Goal: Information Seeking & Learning: Learn about a topic

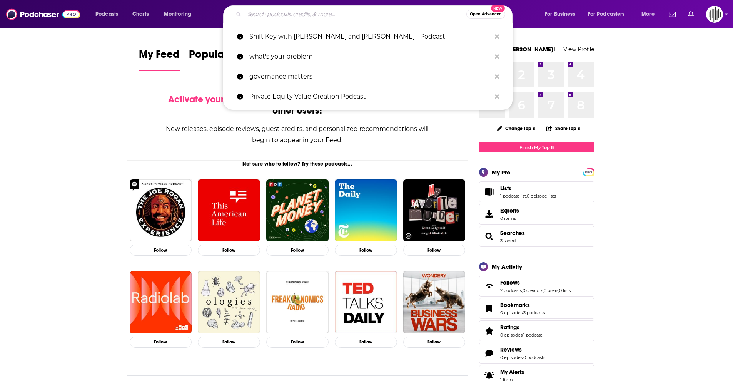
click at [290, 15] on input "Search podcasts, credits, & more..." at bounding box center [355, 14] width 222 height 12
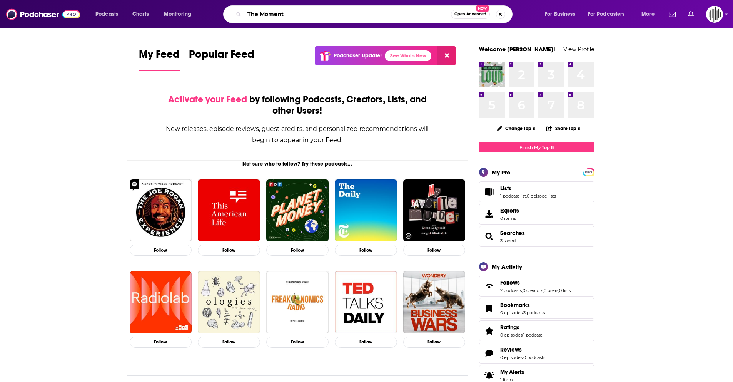
type input "The Moment"
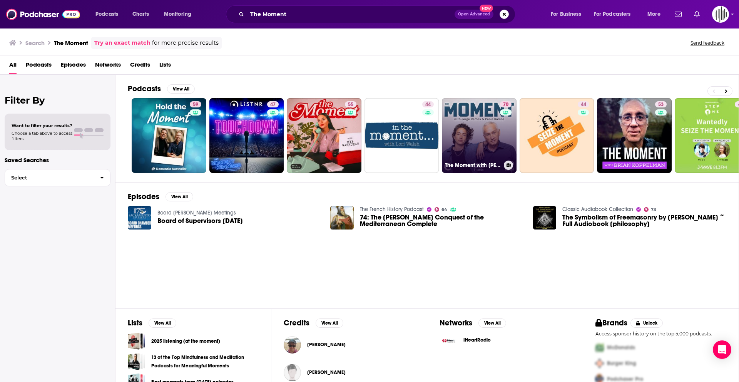
click at [494, 133] on link "70 The Moment with Jorge Ramos and Paola Ramos" at bounding box center [479, 135] width 75 height 75
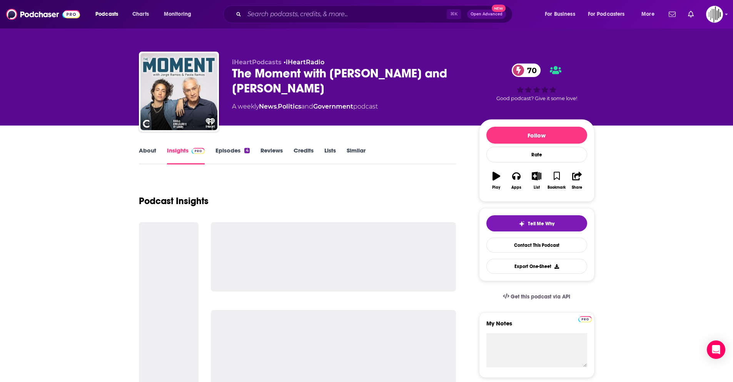
click at [181, 152] on link "Insights" at bounding box center [186, 156] width 38 height 18
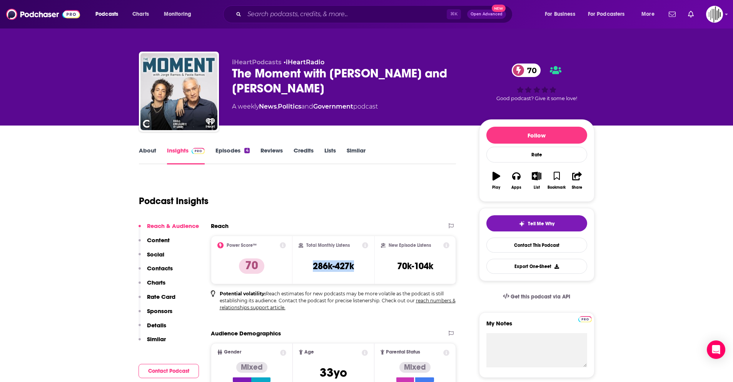
drag, startPoint x: 306, startPoint y: 267, endPoint x: 361, endPoint y: 266, distance: 55.0
click at [361, 266] on div "Total Monthly Listens 286k-427k" at bounding box center [334, 259] width 70 height 35
copy h3 "286k-427k"
click at [152, 151] on link "About" at bounding box center [147, 156] width 17 height 18
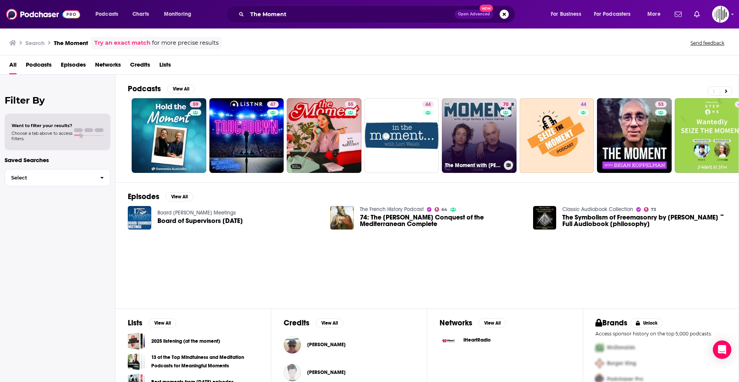
click at [447, 125] on link "70 The Moment with Jorge Ramos and Paola Ramos" at bounding box center [479, 135] width 75 height 75
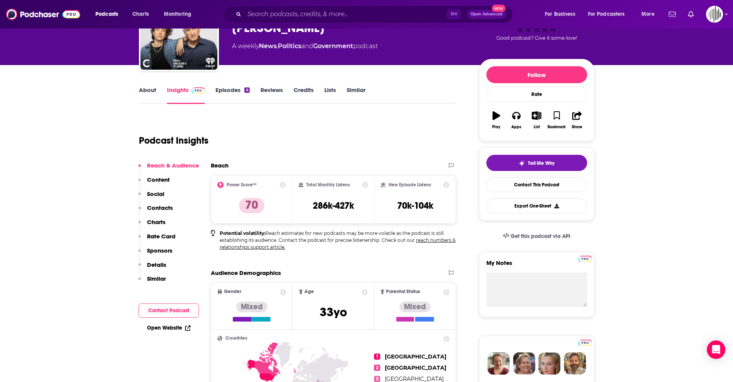
scroll to position [76, 0]
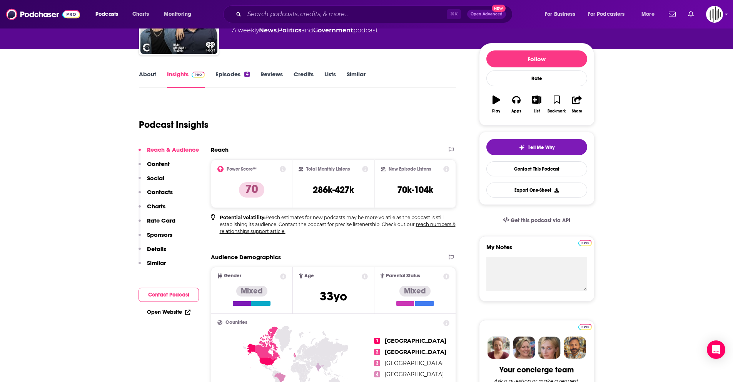
click at [139, 73] on link "About" at bounding box center [147, 79] width 17 height 18
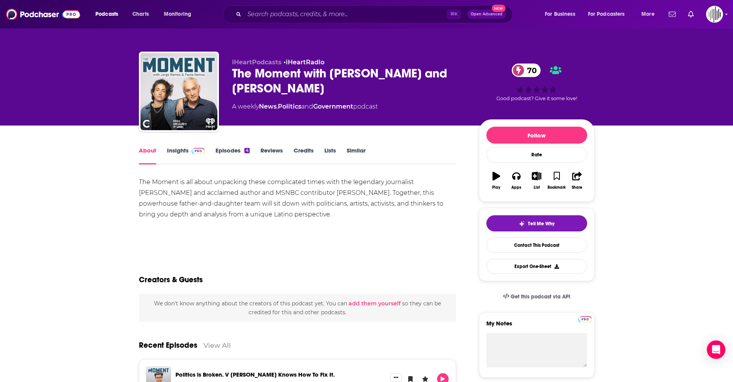
click at [496, 184] on button "Play" at bounding box center [496, 181] width 20 height 28
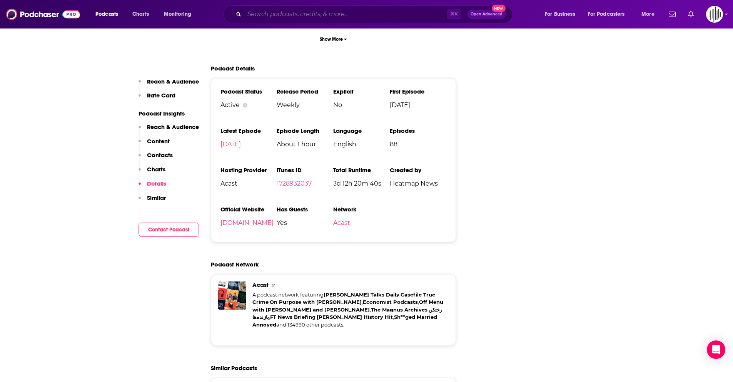
click at [276, 12] on input "Search podcasts, credits, & more..." at bounding box center [345, 14] width 202 height 12
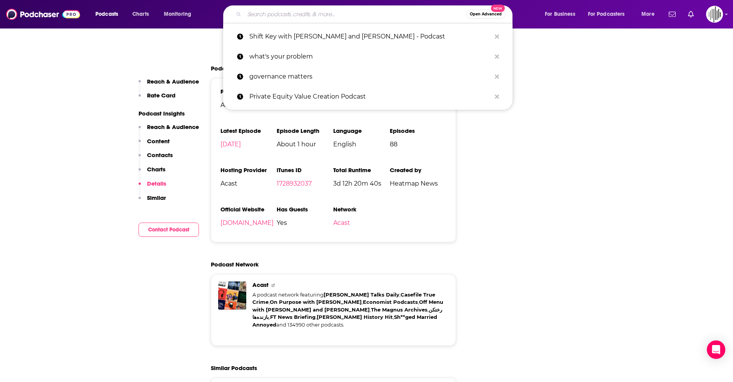
paste input "Latino [GEOGRAPHIC_DATA] – Produced by Marketplace"
type input "Latino [GEOGRAPHIC_DATA] – Produced by Marketplace"
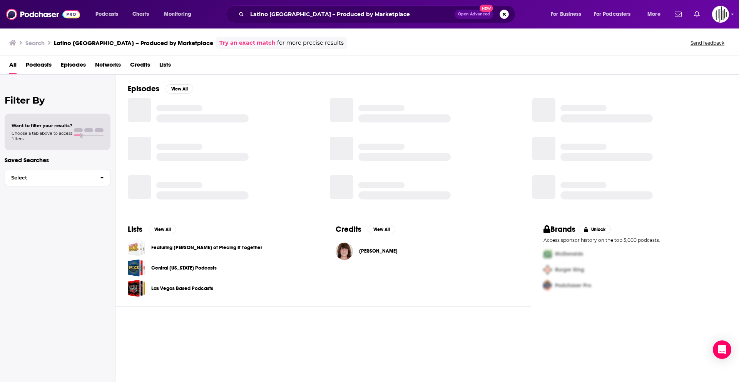
click at [327, 24] on div "Podcasts Charts Monitoring Latino [GEOGRAPHIC_DATA] – Produced by Marketplace O…" at bounding box center [369, 14] width 739 height 28
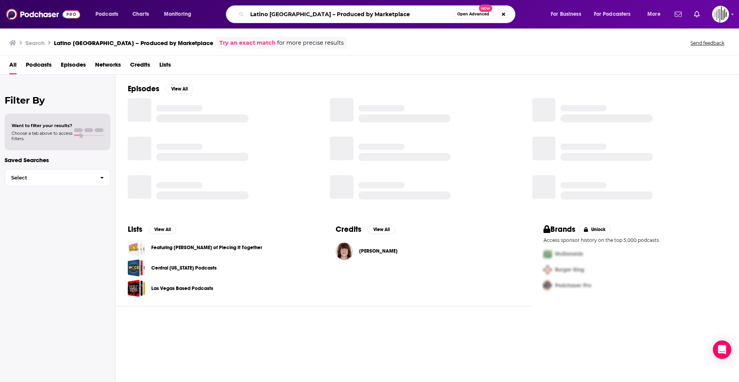
drag, startPoint x: 361, startPoint y: 13, endPoint x: 286, endPoint y: 13, distance: 75.4
click at [286, 13] on input "Latino [GEOGRAPHIC_DATA] – Produced by Marketplace" at bounding box center [350, 14] width 207 height 12
type input "Latino [GEOGRAPHIC_DATA]"
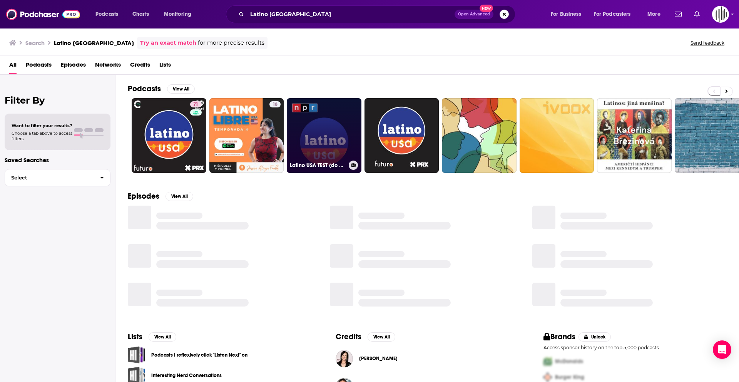
click at [320, 138] on link "Latino USA TEST (do not use)" at bounding box center [324, 135] width 75 height 75
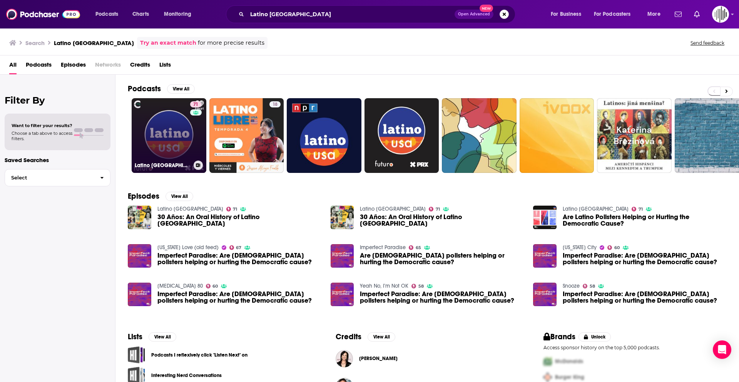
click at [166, 125] on link "71 Latino [GEOGRAPHIC_DATA]" at bounding box center [169, 135] width 75 height 75
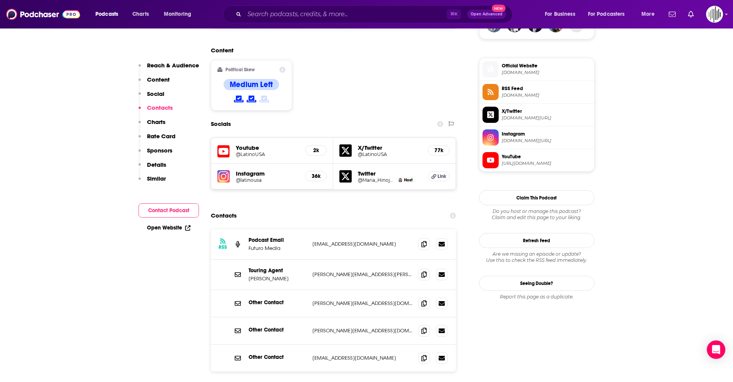
scroll to position [634, 0]
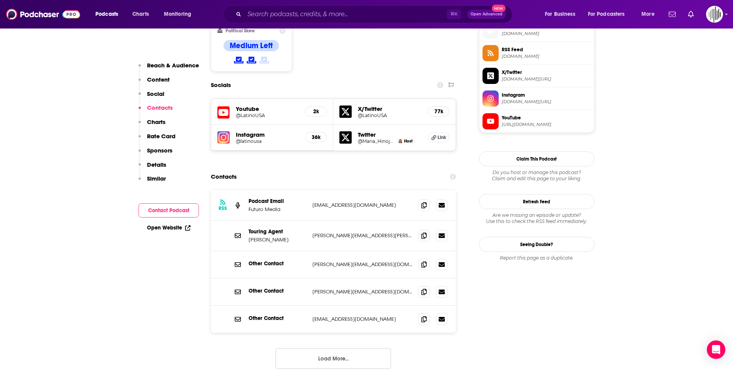
click at [517, 33] on span "[DOMAIN_NAME]" at bounding box center [546, 34] width 89 height 6
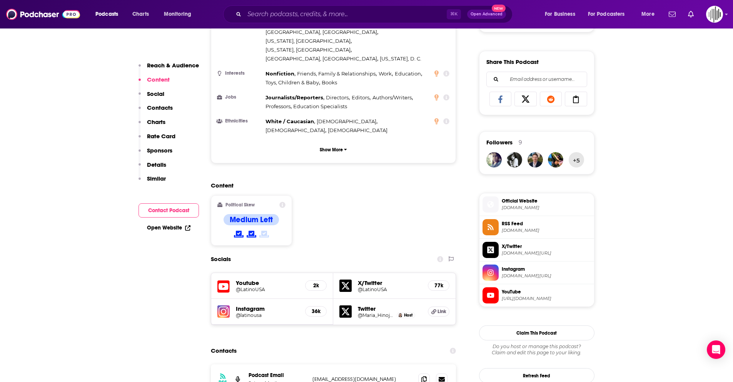
scroll to position [456, 0]
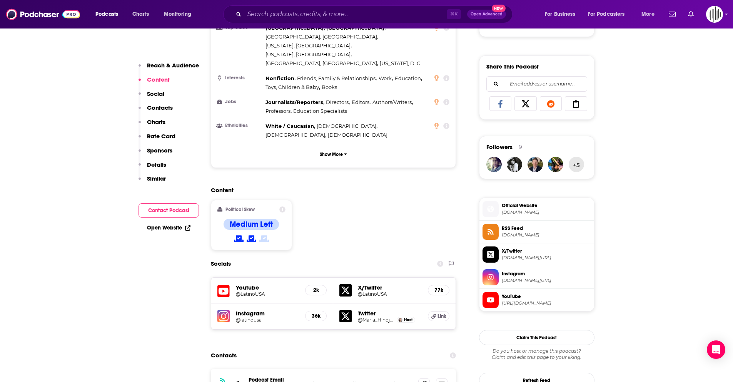
click at [250, 284] on h5 "Youtube" at bounding box center [267, 287] width 63 height 7
click at [248, 284] on h5 "Youtube" at bounding box center [267, 287] width 63 height 7
click at [315, 285] on div "2k" at bounding box center [316, 290] width 22 height 10
click at [236, 284] on h5 "Youtube" at bounding box center [267, 287] width 63 height 7
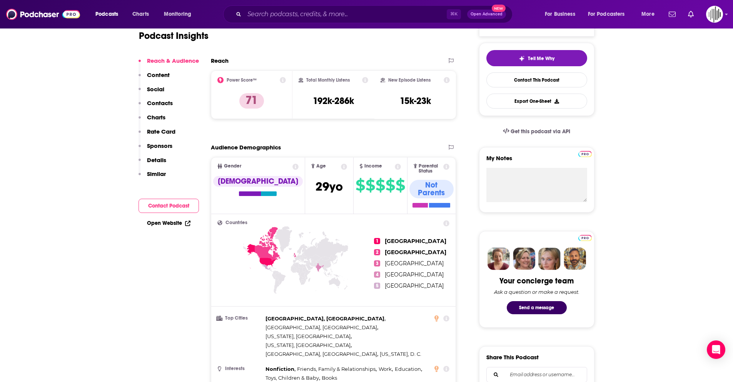
scroll to position [20, 0]
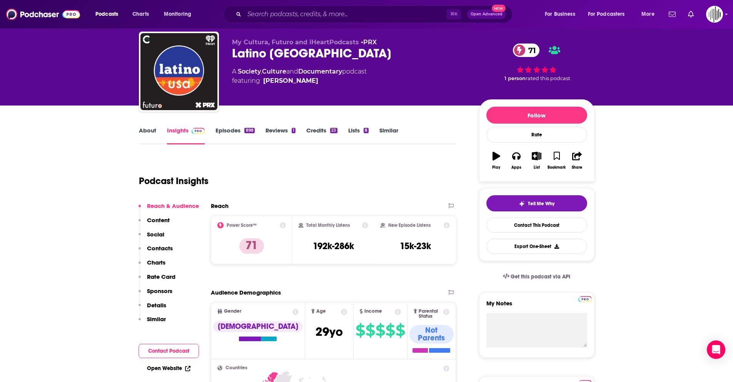
click at [237, 132] on link "Episodes 898" at bounding box center [234, 136] width 39 height 18
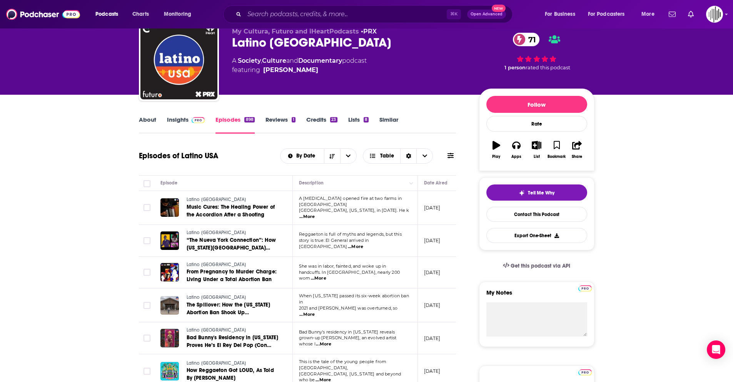
scroll to position [34, 0]
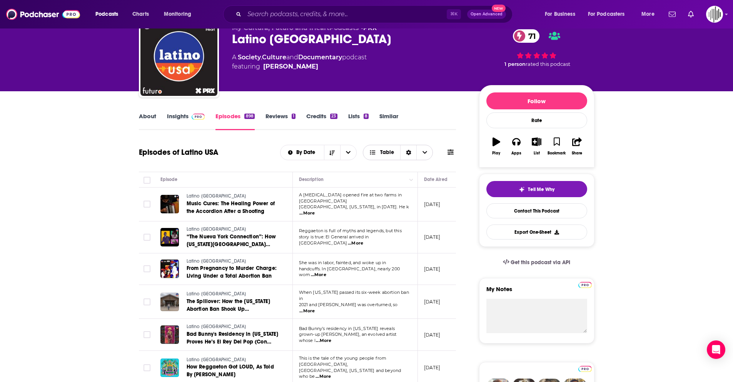
click at [426, 153] on icon "Choose View" at bounding box center [425, 152] width 5 height 5
click at [346, 151] on button "open menu" at bounding box center [348, 152] width 16 height 15
click at [266, 161] on div "Episodes of Latino [GEOGRAPHIC_DATA] By Date By Date By Rating Table" at bounding box center [297, 152] width 317 height 20
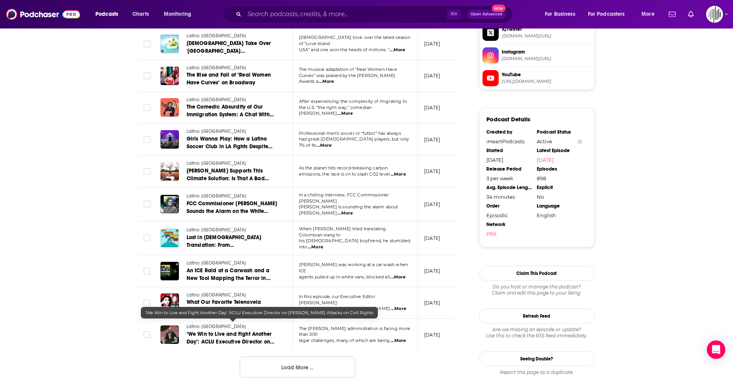
scroll to position [678, 0]
click at [273, 358] on button "Load More ..." at bounding box center [297, 366] width 115 height 21
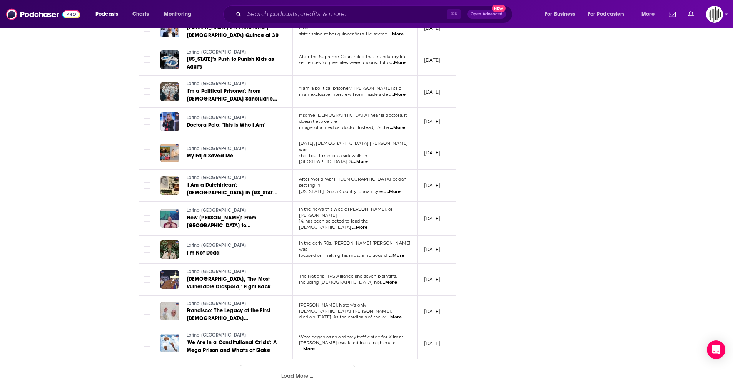
scroll to position [1455, 0]
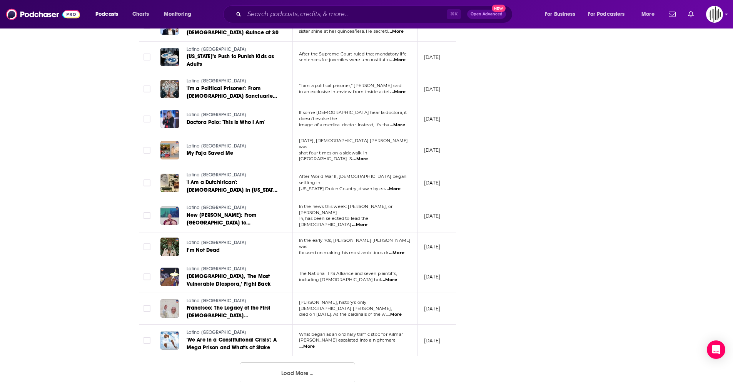
click at [288, 366] on button "Load More ..." at bounding box center [297, 372] width 115 height 21
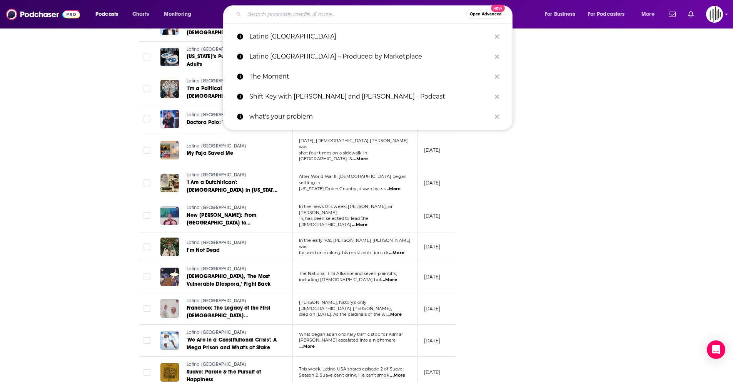
click at [319, 18] on input "Search podcasts, credits, & more..." at bounding box center [355, 14] width 222 height 12
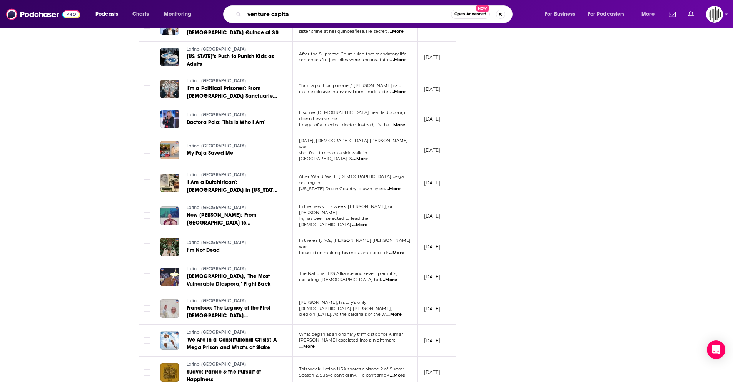
type input "venture capital"
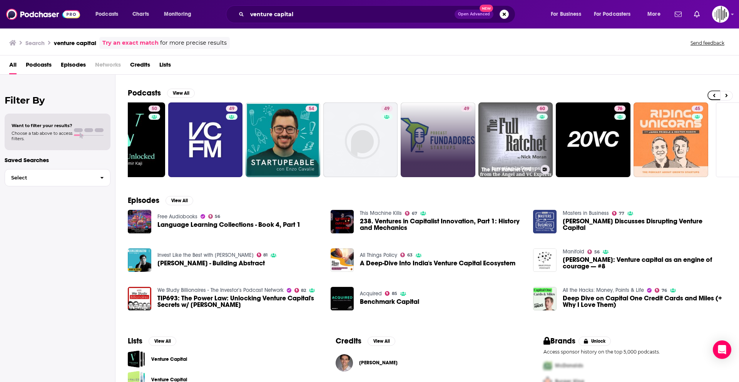
scroll to position [0, 96]
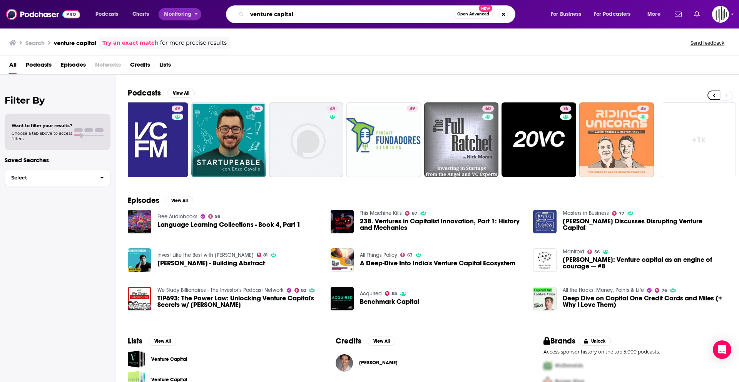
drag, startPoint x: 297, startPoint y: 18, endPoint x: 177, endPoint y: 10, distance: 120.7
click at [177, 10] on div "Podcasts Charts Monitoring venture capital Open Advanced New For Business For P…" at bounding box center [379, 14] width 578 height 18
click at [314, 9] on input "venture capital" at bounding box center [350, 14] width 207 height 12
drag, startPoint x: 312, startPoint y: 16, endPoint x: 190, endPoint y: -3, distance: 123.5
click at [190, 0] on html "Podcasts Charts Monitoring venture capital Open Advanced New For Business For P…" at bounding box center [369, 191] width 739 height 382
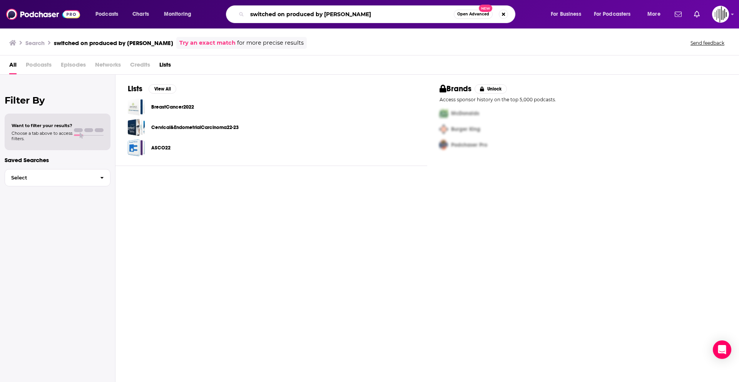
click at [340, 17] on input "switched on produced by [PERSON_NAME]" at bounding box center [350, 14] width 207 height 12
drag, startPoint x: 361, startPoint y: 13, endPoint x: 282, endPoint y: 12, distance: 78.1
click at [282, 12] on input "switched on produced by [PERSON_NAME]" at bounding box center [350, 14] width 207 height 12
type input "switched on"
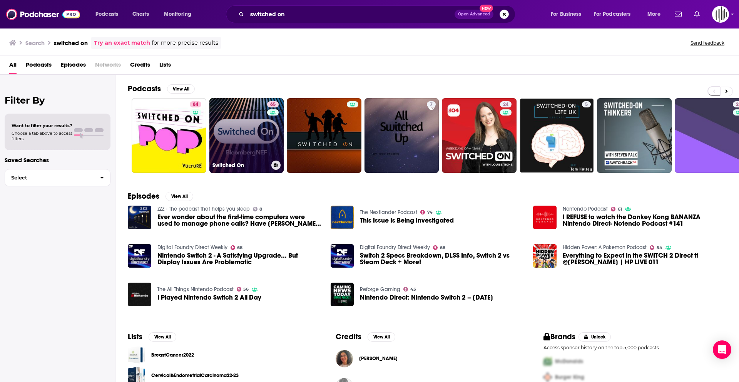
click at [256, 130] on link "65 Switched On" at bounding box center [246, 135] width 75 height 75
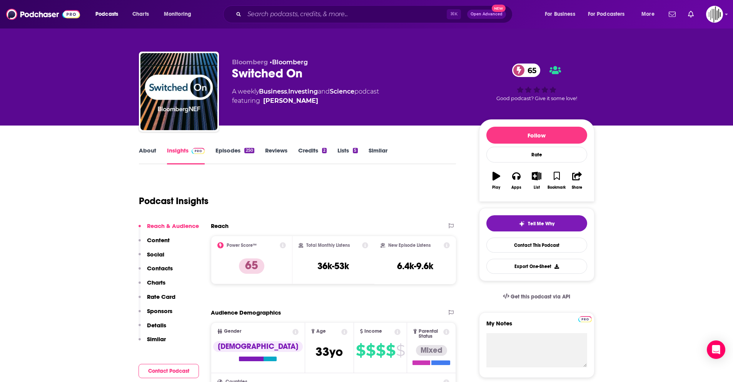
drag, startPoint x: 411, startPoint y: 90, endPoint x: 231, endPoint y: 94, distance: 180.5
click at [231, 94] on div "Bloomberg • Bloomberg Switched On 65 A weekly Business , Investing and Science …" at bounding box center [367, 93] width 456 height 83
copy div "A weekly Business , Investing and Science podcast"
click at [147, 149] on link "About" at bounding box center [147, 156] width 17 height 18
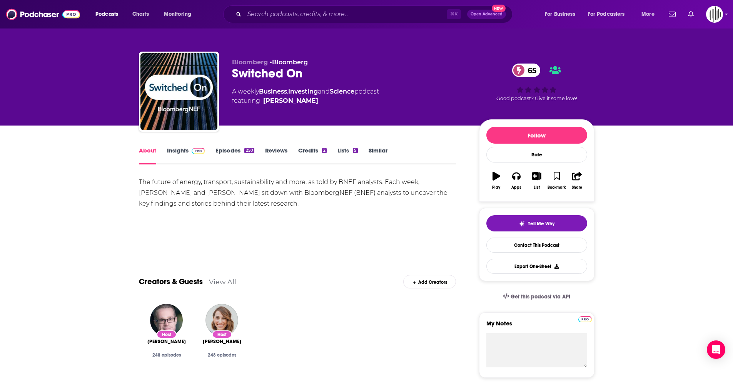
drag, startPoint x: 297, startPoint y: 215, endPoint x: 214, endPoint y: 204, distance: 83.9
click at [214, 204] on div "The future of energy, transport, sustainability and more, as told by BNEF analy…" at bounding box center [297, 204] width 317 height 54
drag, startPoint x: 410, startPoint y: 85, endPoint x: 394, endPoint y: 83, distance: 15.9
click at [394, 83] on div "Bloomberg • Bloomberg Switched On 65 A weekly Business , Investing and Science …" at bounding box center [349, 89] width 235 height 62
drag, startPoint x: 397, startPoint y: 90, endPoint x: 232, endPoint y: 95, distance: 165.5
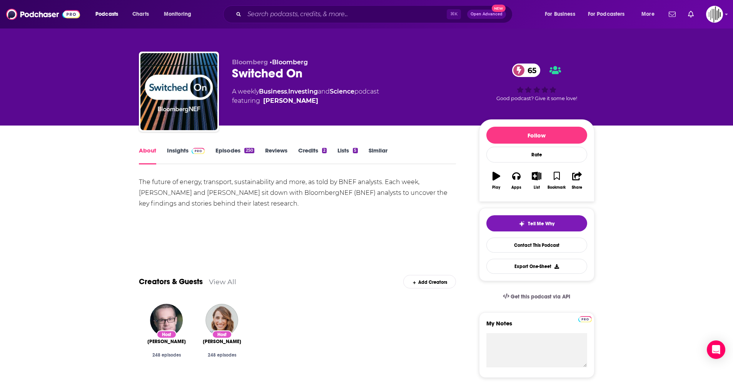
click at [232, 95] on div "A weekly Business , Investing and Science podcast featuring [PERSON_NAME]" at bounding box center [349, 96] width 235 height 18
copy div "A weekly Business , Investing and Science podcast"
click at [181, 149] on link "Insights" at bounding box center [186, 156] width 38 height 18
